Goal: Transaction & Acquisition: Purchase product/service

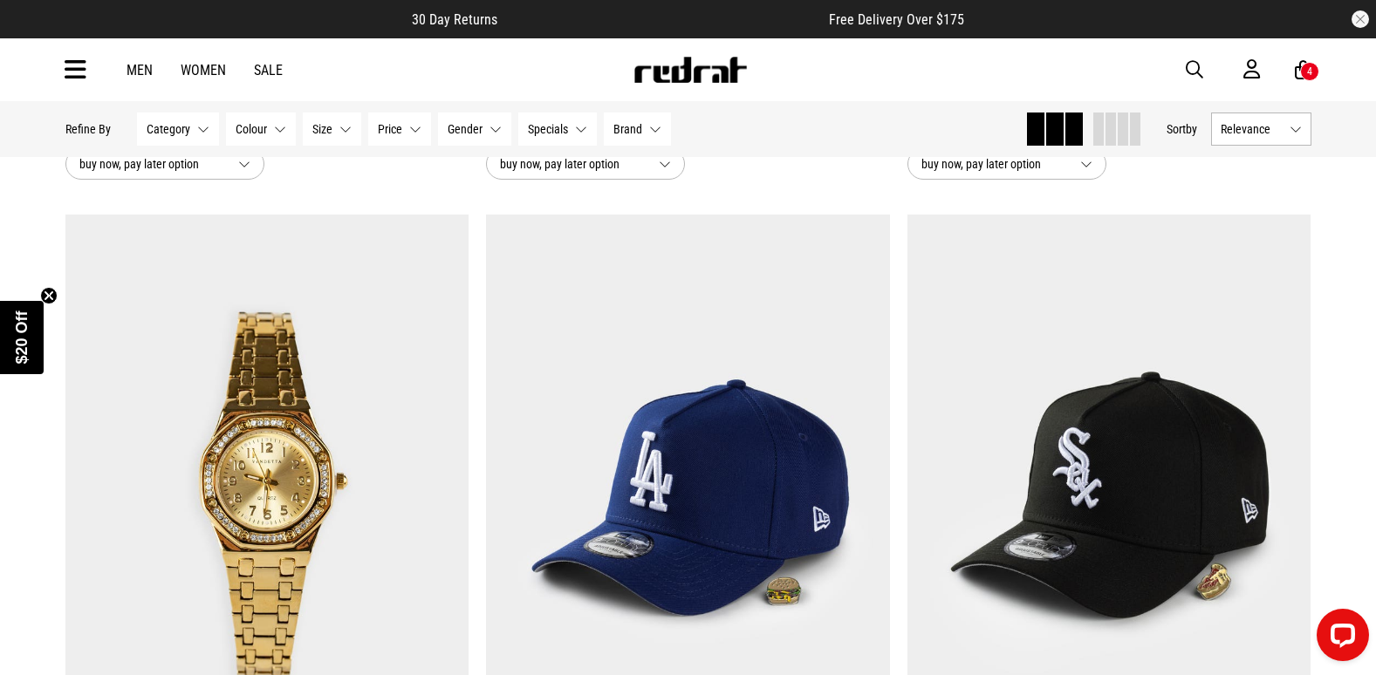
click at [72, 70] on icon at bounding box center [76, 70] width 22 height 29
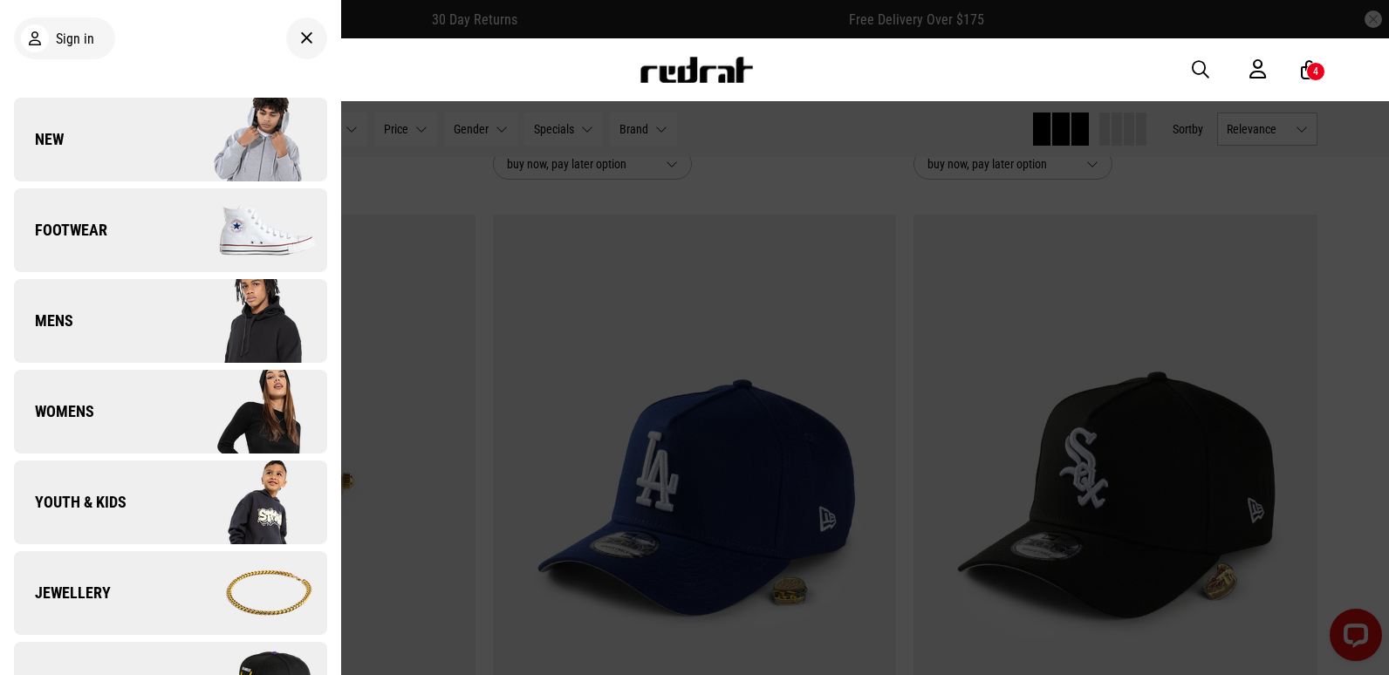
scroll to position [436, 0]
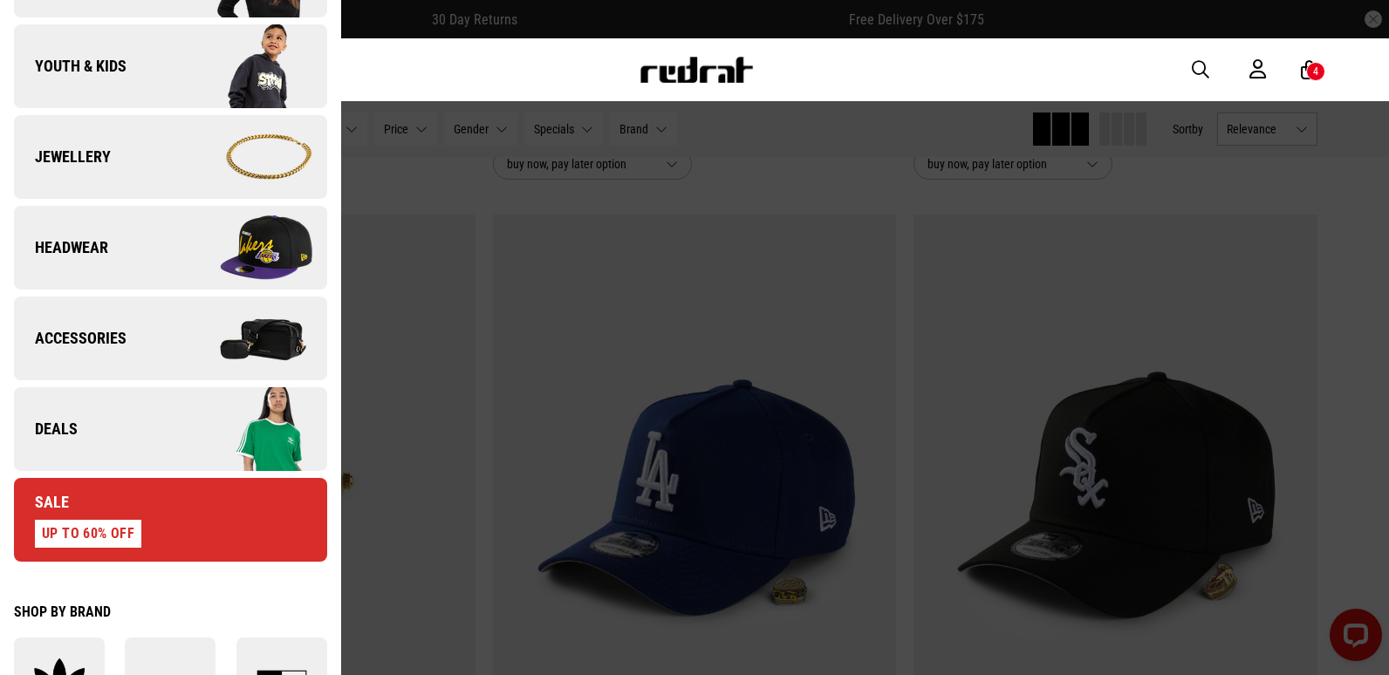
click at [106, 237] on span "Headwear" at bounding box center [61, 247] width 94 height 21
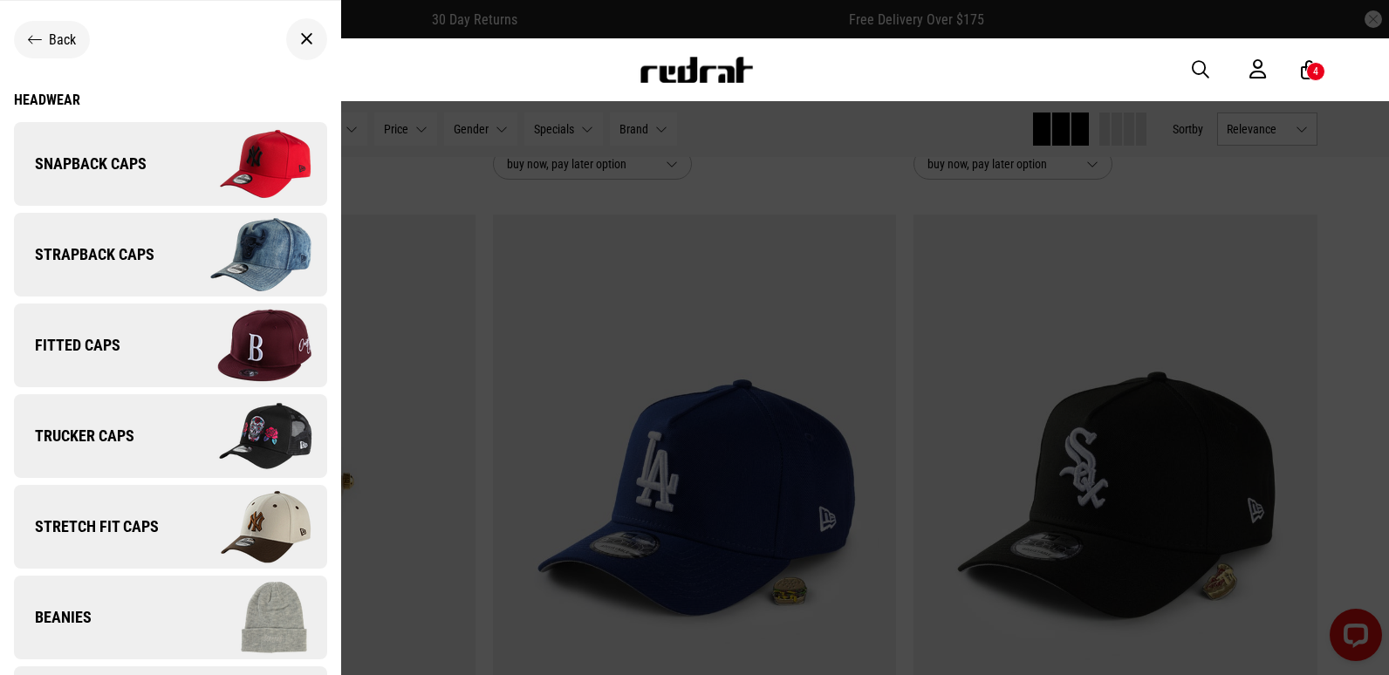
click at [125, 175] on link "Snapback Caps" at bounding box center [170, 164] width 313 height 84
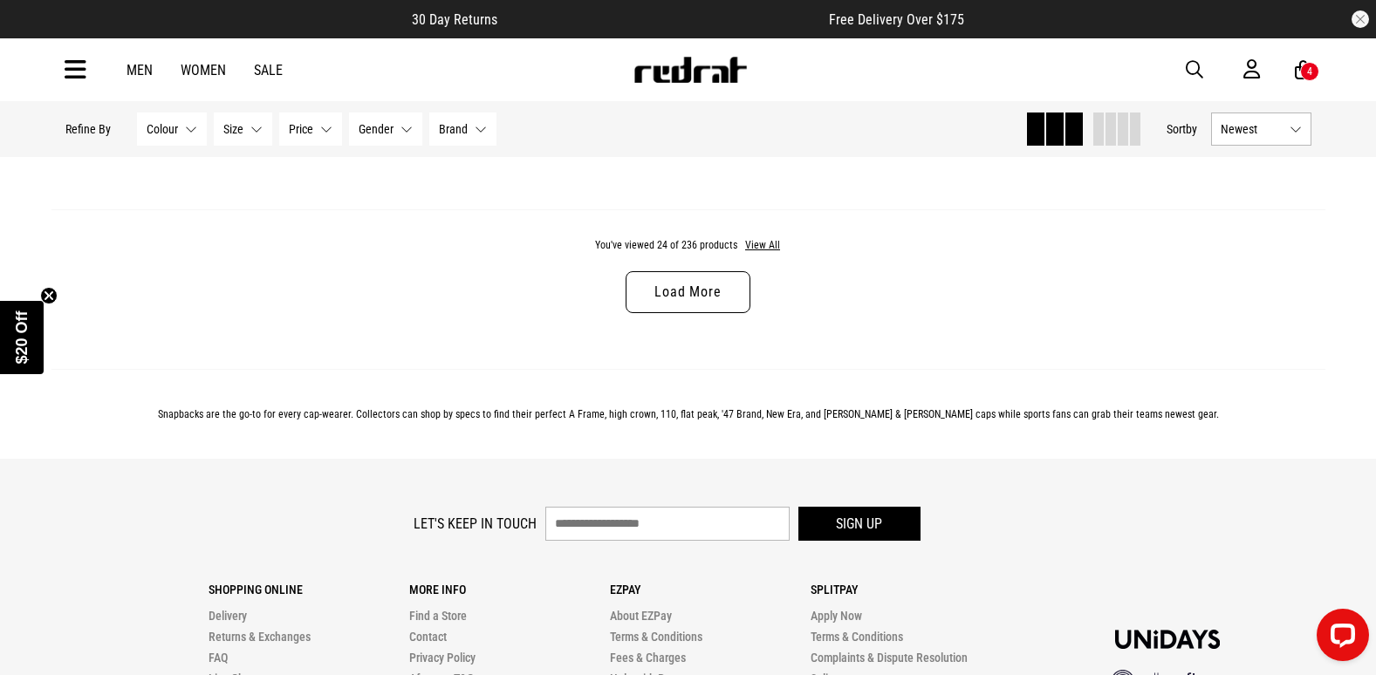
scroll to position [5672, 0]
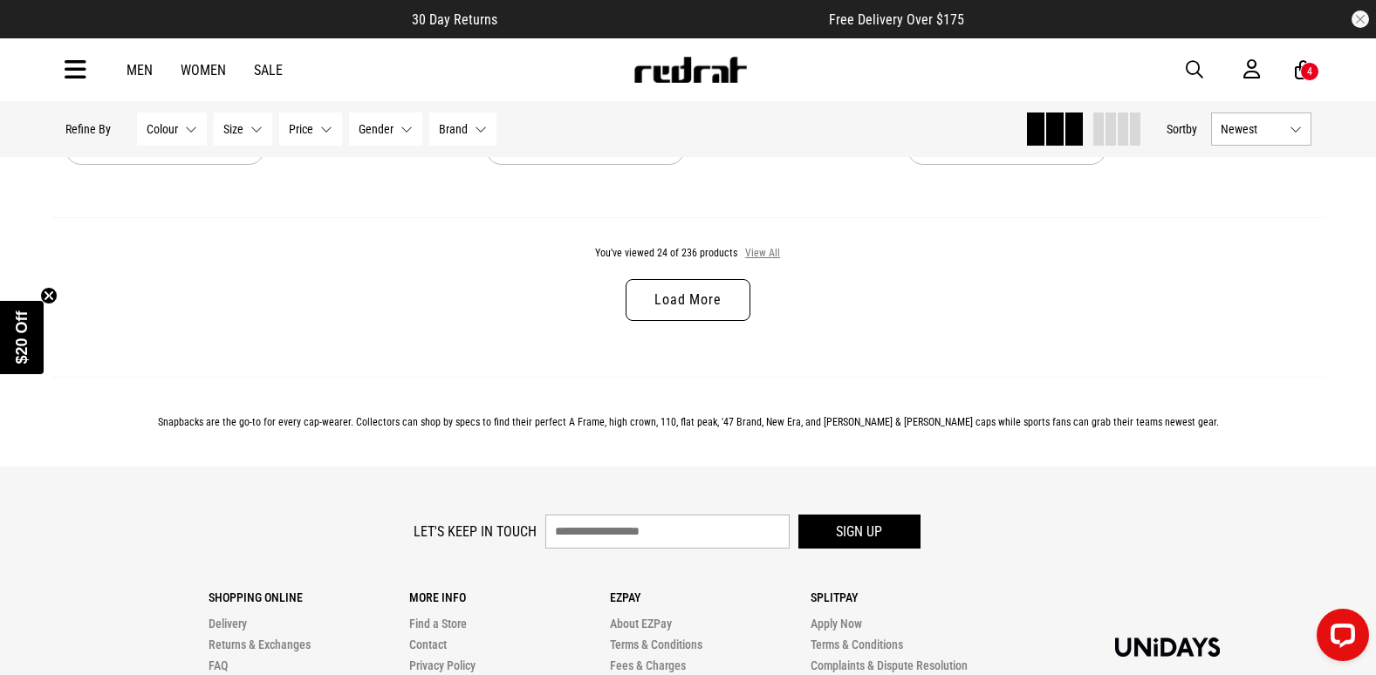
click at [758, 258] on button "View All" at bounding box center [762, 254] width 37 height 16
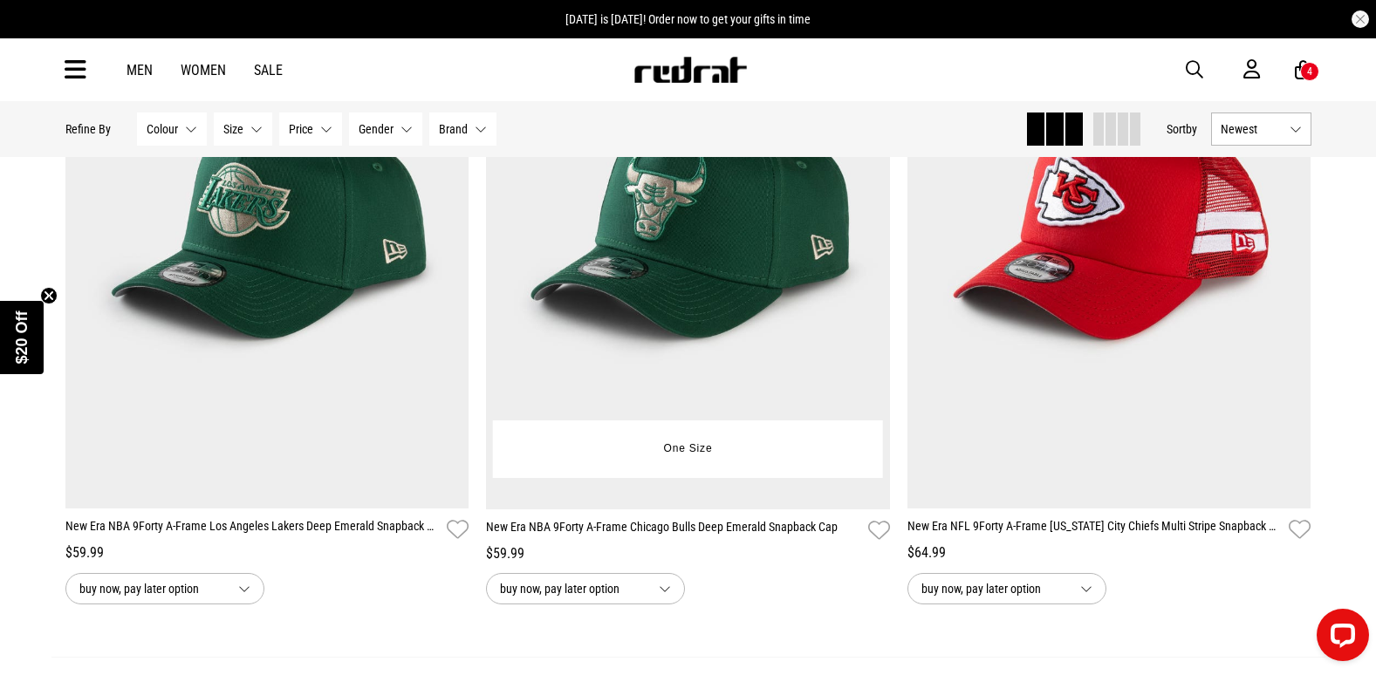
scroll to position [10820, 0]
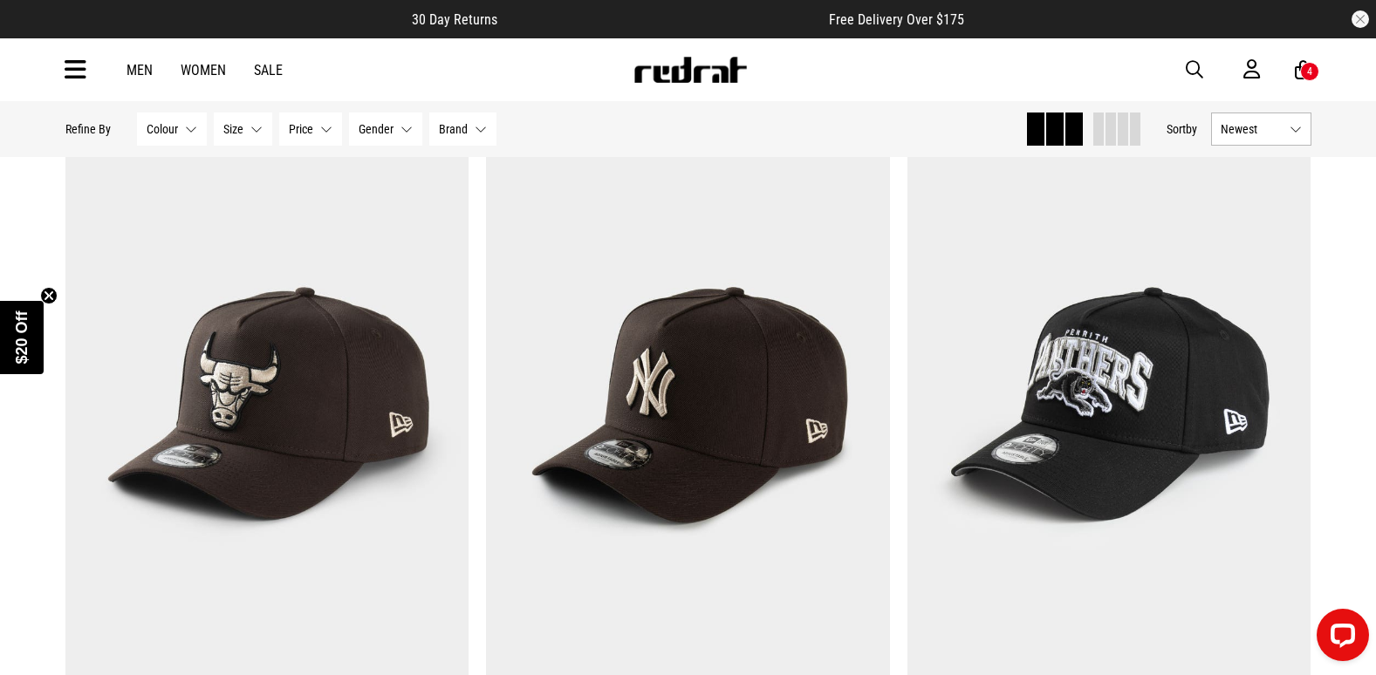
scroll to position [13612, 0]
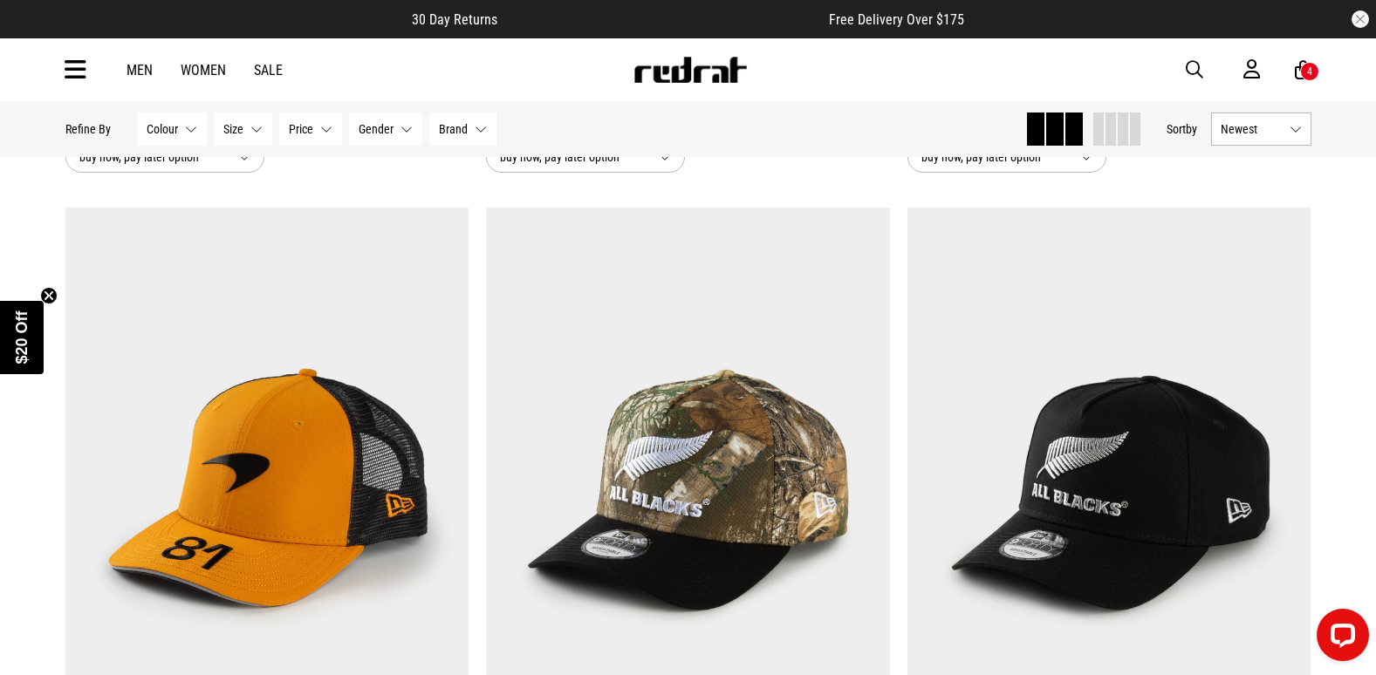
scroll to position [17538, 0]
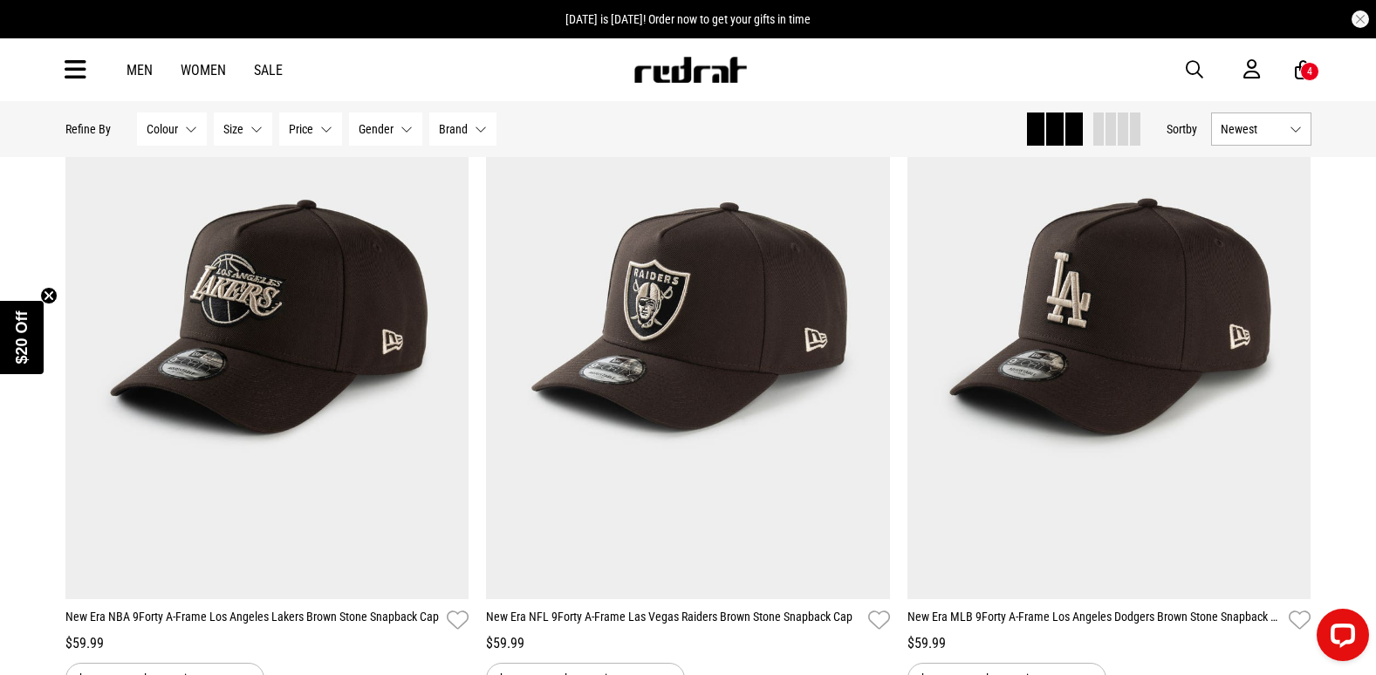
scroll to position [52440, 0]
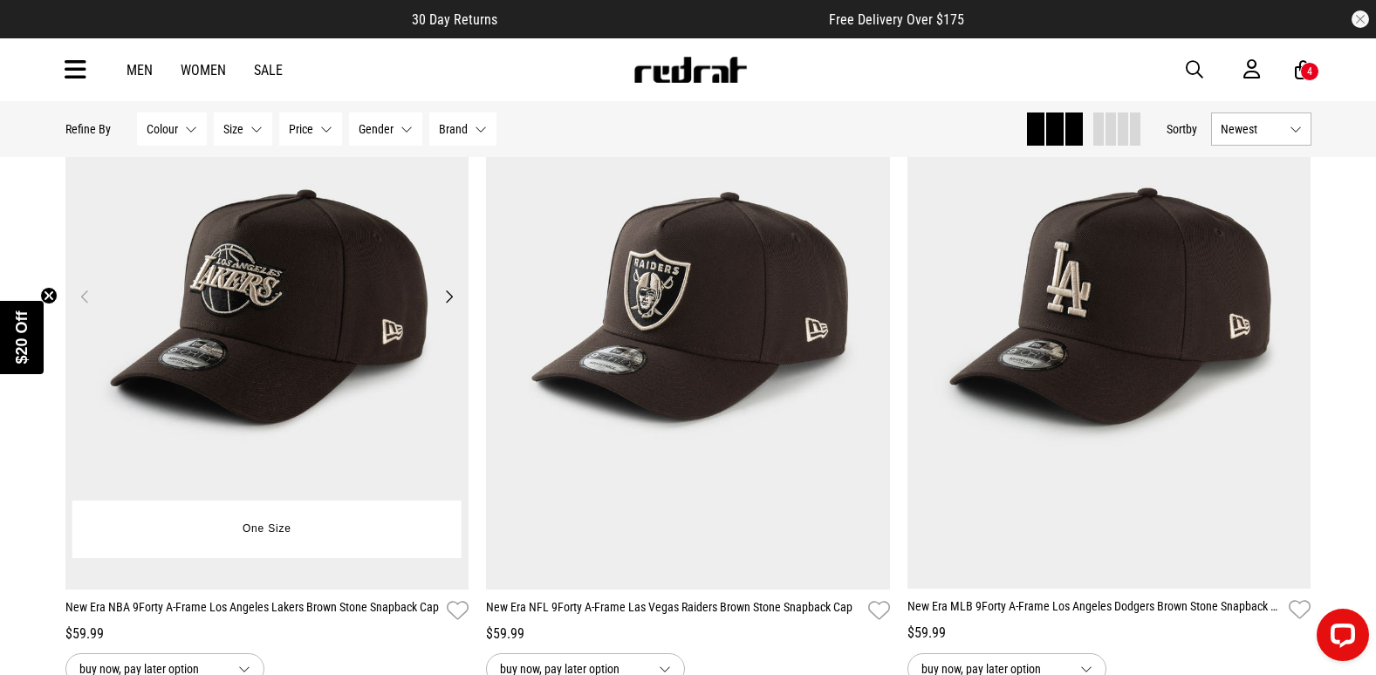
click at [270, 353] on img at bounding box center [267, 306] width 404 height 565
